Goal: Transaction & Acquisition: Purchase product/service

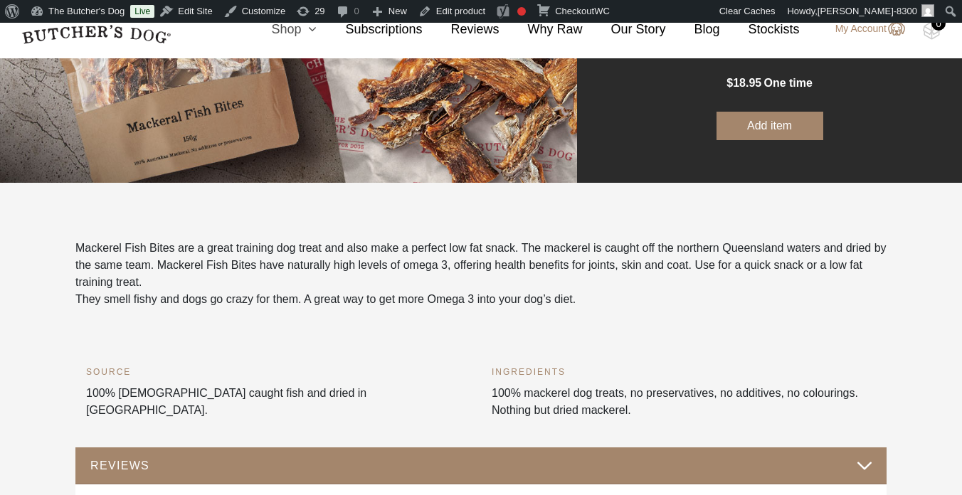
click at [298, 33] on link "Shop" at bounding box center [280, 29] width 74 height 19
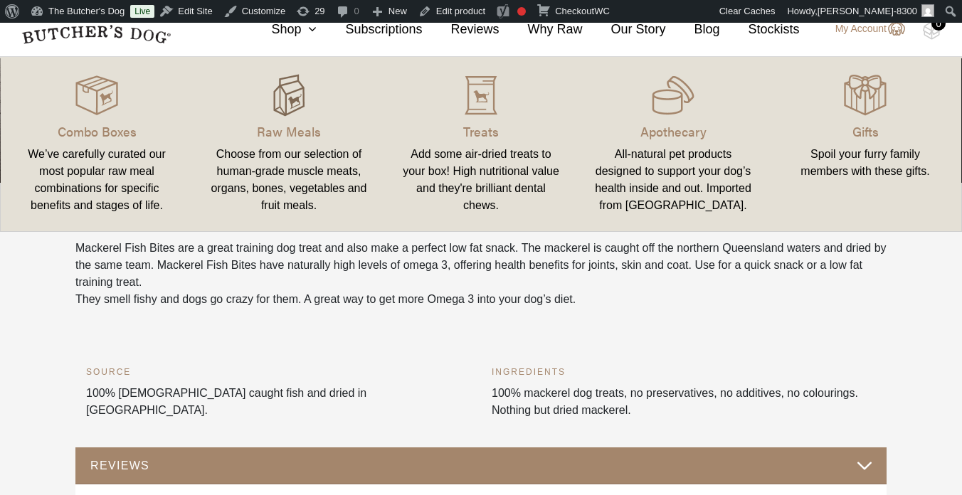
click at [285, 92] on img at bounding box center [288, 95] width 43 height 43
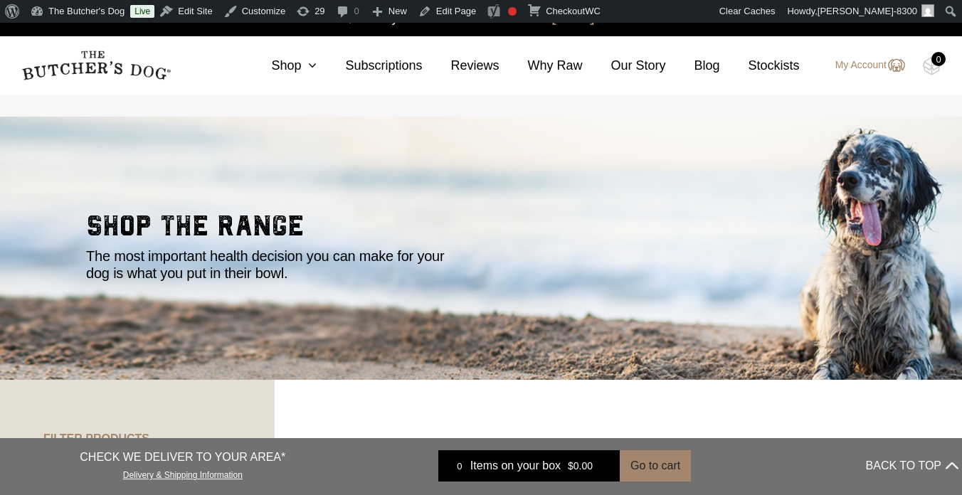
scroll to position [1, 0]
click at [298, 67] on link "Shop" at bounding box center [280, 65] width 74 height 19
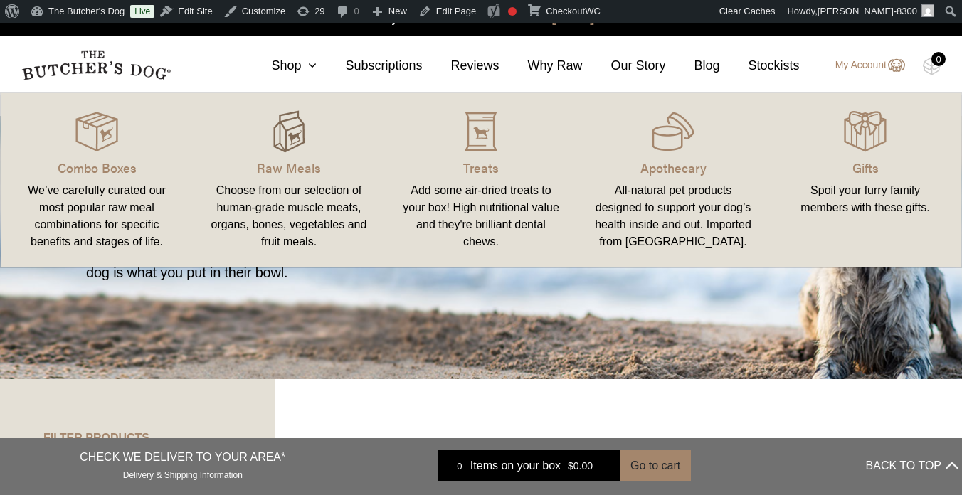
click at [286, 144] on img at bounding box center [288, 131] width 43 height 43
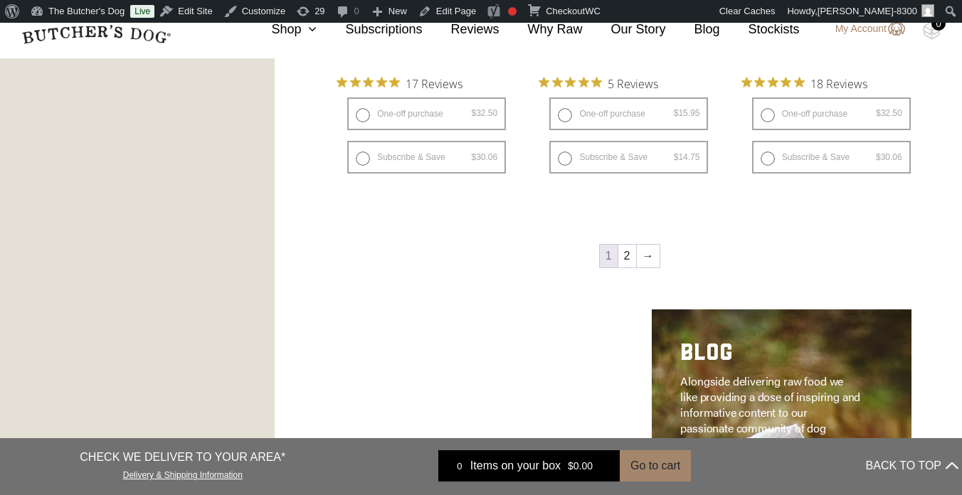
scroll to position [1925, 0]
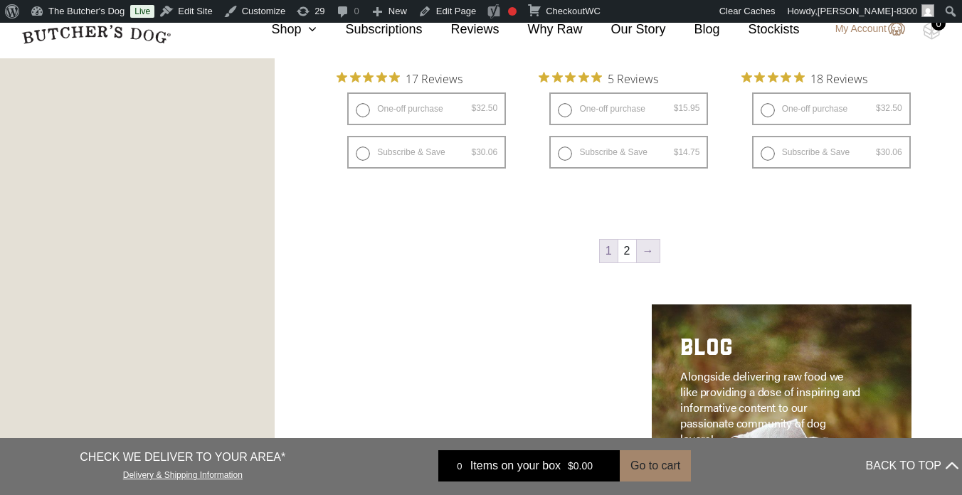
click at [647, 252] on link "→" at bounding box center [648, 251] width 23 height 23
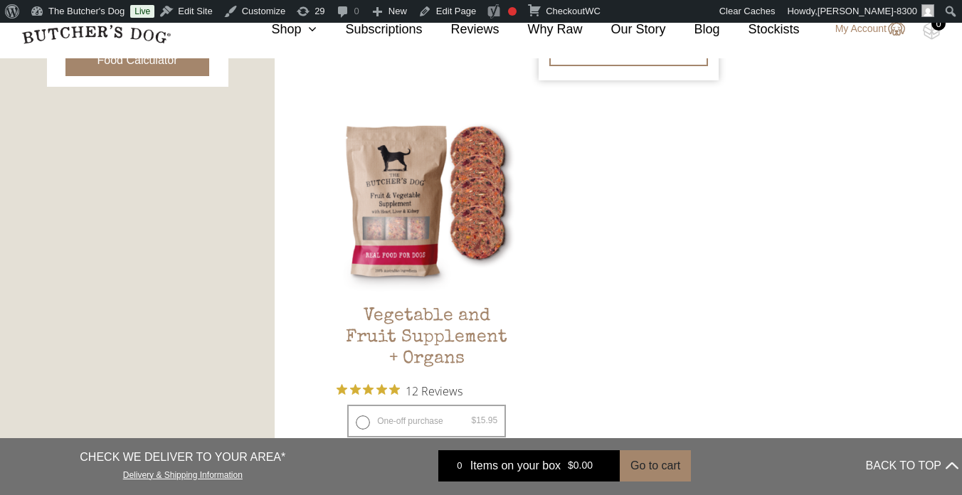
scroll to position [804, 0]
